Goal: Information Seeking & Learning: Understand process/instructions

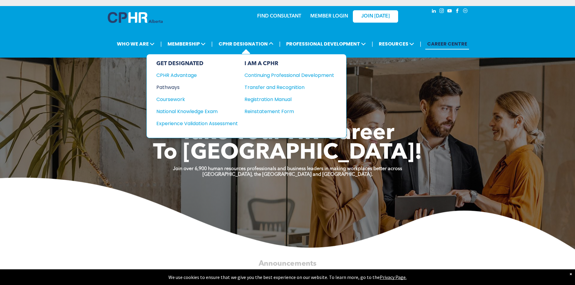
click at [163, 87] on div "Pathways" at bounding box center [192, 88] width 73 height 8
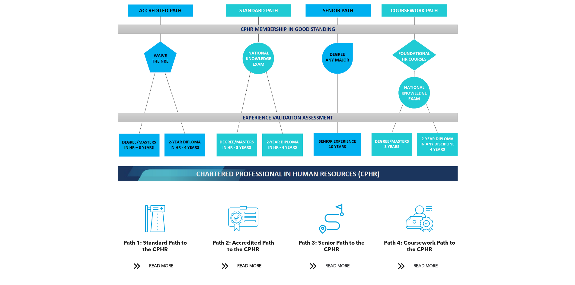
scroll to position [573, 0]
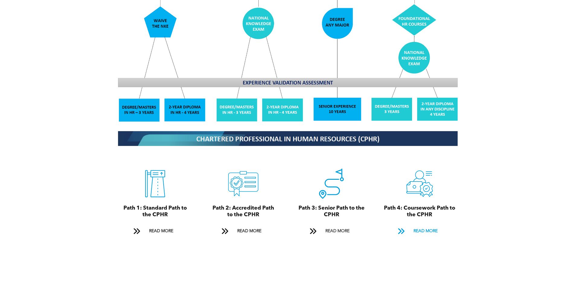
click at [417, 226] on span "READ MORE" at bounding box center [425, 231] width 28 height 11
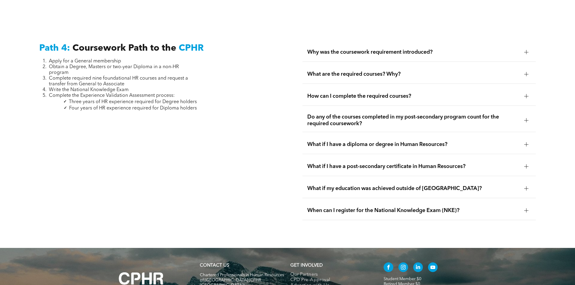
scroll to position [1792, 0]
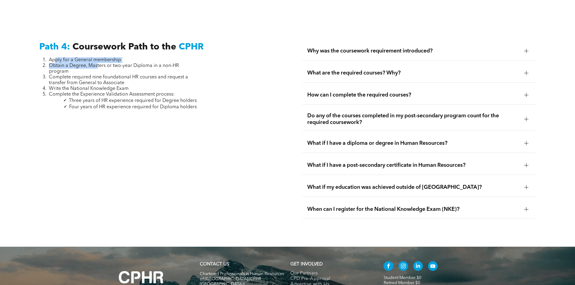
drag, startPoint x: 57, startPoint y: 44, endPoint x: 97, endPoint y: 50, distance: 40.3
click at [97, 57] on ol "Apply for a General membership Obtain a Degree, Masters or two-year Diploma in …" at bounding box center [118, 77] width 158 height 40
click at [109, 63] on li "Obtain a Degree, Masters or two-year Diploma in a non-HR program" at bounding box center [123, 68] width 148 height 11
drag, startPoint x: 57, startPoint y: 52, endPoint x: 94, endPoint y: 56, distance: 37.3
click at [94, 63] on li "Obtain a Degree, Masters or two-year Diploma in a non-HR program" at bounding box center [123, 68] width 148 height 11
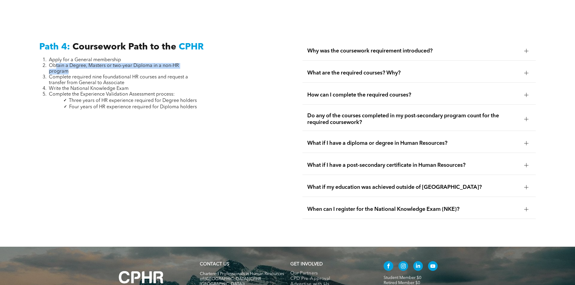
click at [93, 63] on li "Obtain a Degree, Masters or two-year Diploma in a non-HR program" at bounding box center [123, 68] width 148 height 11
drag, startPoint x: 78, startPoint y: 59, endPoint x: 52, endPoint y: 54, distance: 26.9
click at [52, 63] on li "Obtain a Degree, Masters or two-year Diploma in a non-HR program" at bounding box center [123, 68] width 148 height 11
click at [119, 86] on span "Write the National Knowledge Exam" at bounding box center [89, 88] width 80 height 5
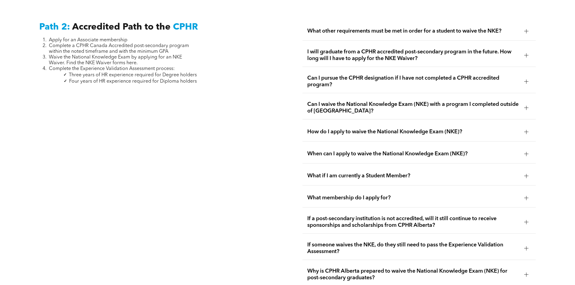
scroll to position [1007, 0]
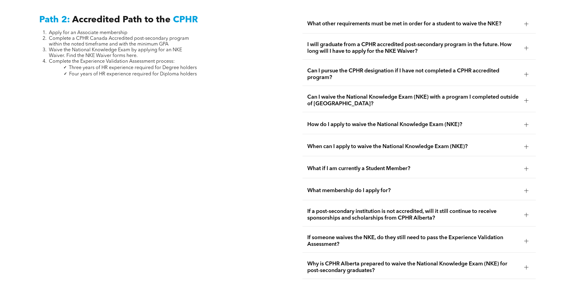
click at [202, 72] on div "Path 2: Accredited Path to the CPHR Apply for an Associate membership Complete …" at bounding box center [155, 254] width 243 height 489
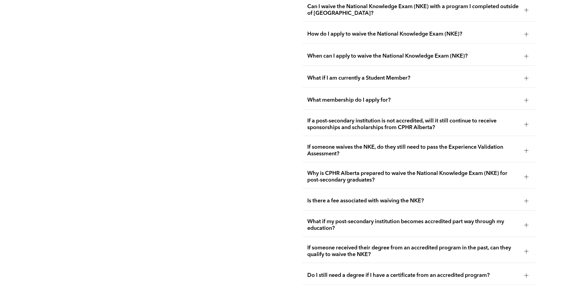
scroll to position [977, 0]
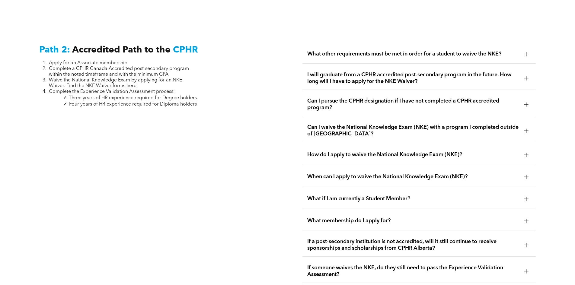
click at [363, 196] on span "What if I am currently a Student Member?" at bounding box center [413, 199] width 212 height 7
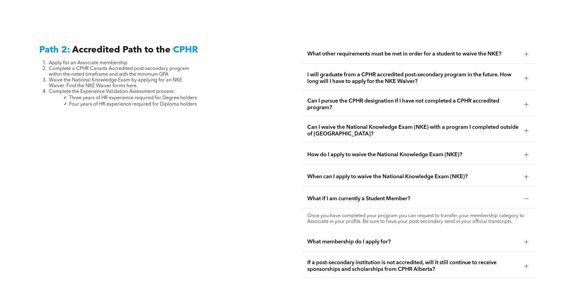
scroll to position [826, 0]
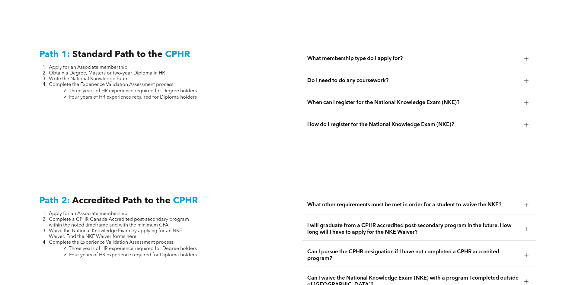
click at [246, 143] on div "Path 1: Standard Path to the CPHR Apply for an Associate membership Obtain a De…" at bounding box center [287, 94] width 575 height 146
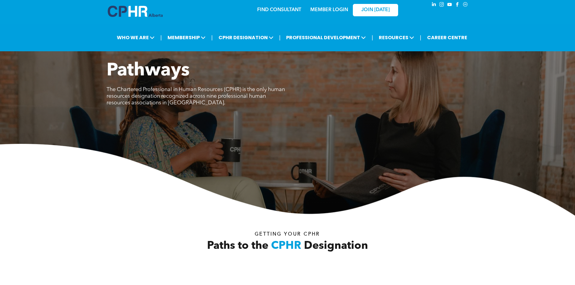
scroll to position [0, 0]
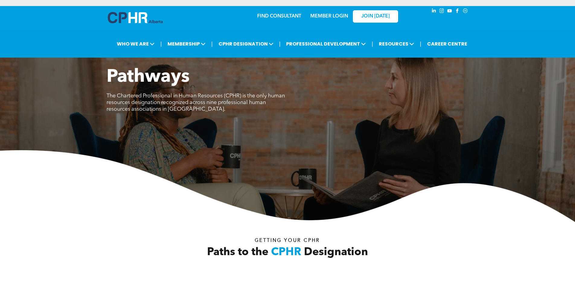
click at [78, 35] on div "| WHO WE ARE ASSOCIATION About CPHR [GEOGRAPHIC_DATA] Board of Directors Team C…" at bounding box center [287, 43] width 575 height 27
